Goal: Task Accomplishment & Management: Manage account settings

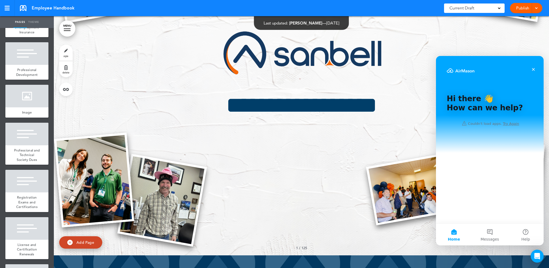
scroll to position [3851, 0]
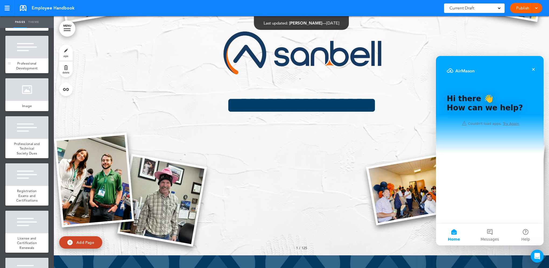
click at [29, 71] on span "Professional Development" at bounding box center [27, 65] width 22 height 9
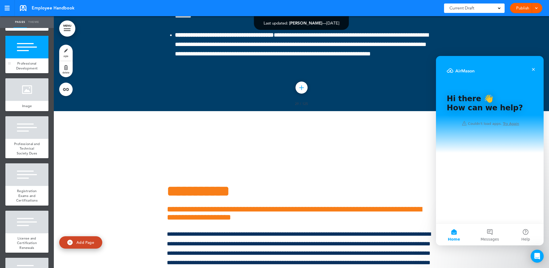
scroll to position [25912, 0]
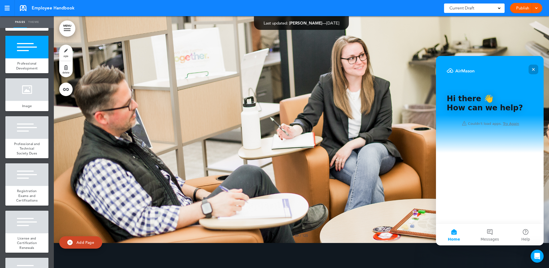
click at [533, 69] on icon "Close" at bounding box center [534, 69] width 4 height 4
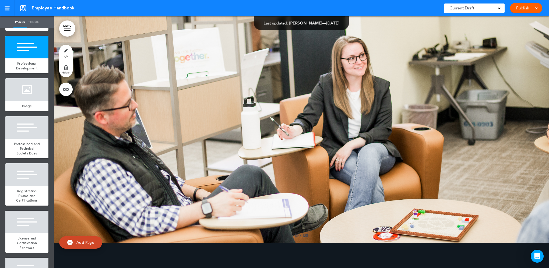
scroll to position [0, 0]
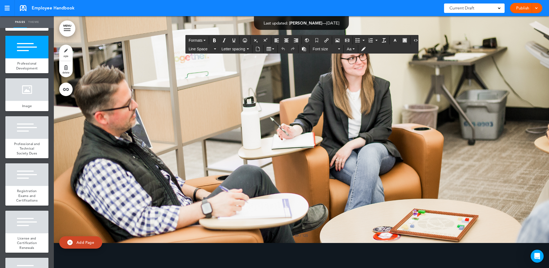
drag, startPoint x: 309, startPoint y: 148, endPoint x: 317, endPoint y: 147, distance: 8.2
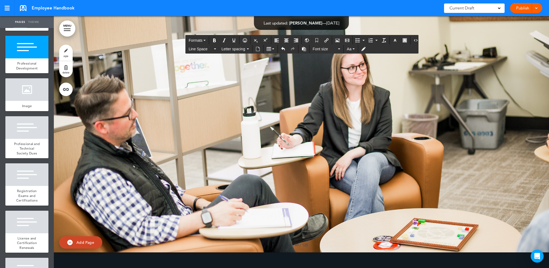
drag, startPoint x: 177, startPoint y: 158, endPoint x: 165, endPoint y: 158, distance: 12.7
drag, startPoint x: 376, startPoint y: 195, endPoint x: 153, endPoint y: 176, distance: 223.8
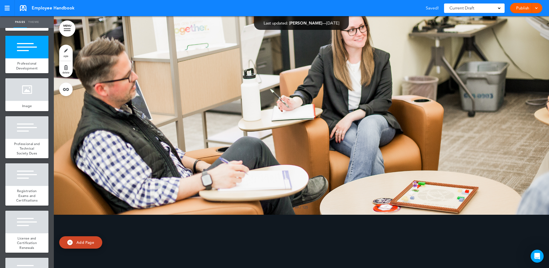
click at [524, 8] on link "Publish" at bounding box center [522, 8] width 17 height 10
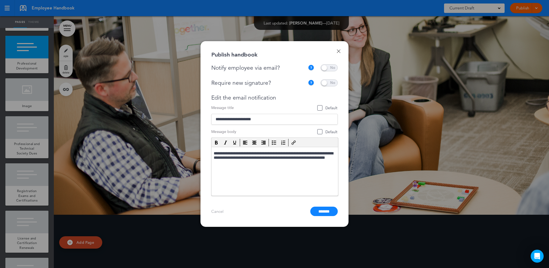
click at [333, 68] on span at bounding box center [329, 67] width 17 height 7
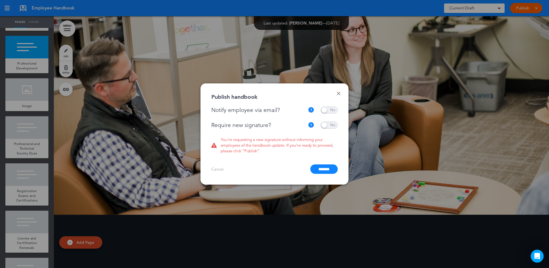
click at [332, 125] on span at bounding box center [329, 125] width 17 height 7
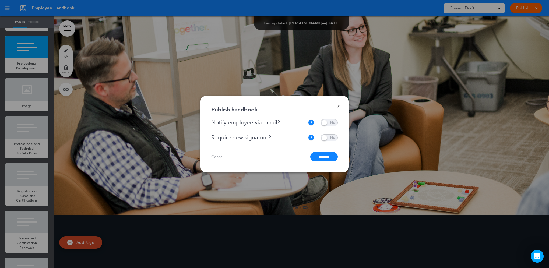
click at [322, 157] on input "*******" at bounding box center [324, 156] width 27 height 9
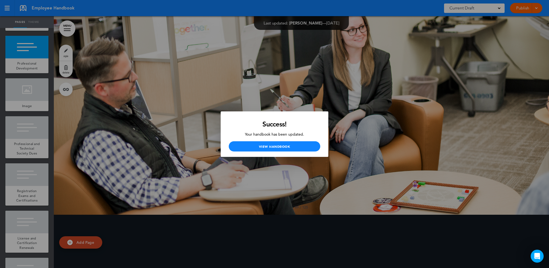
click at [372, 74] on div at bounding box center [274, 134] width 549 height 268
